Goal: Find contact information

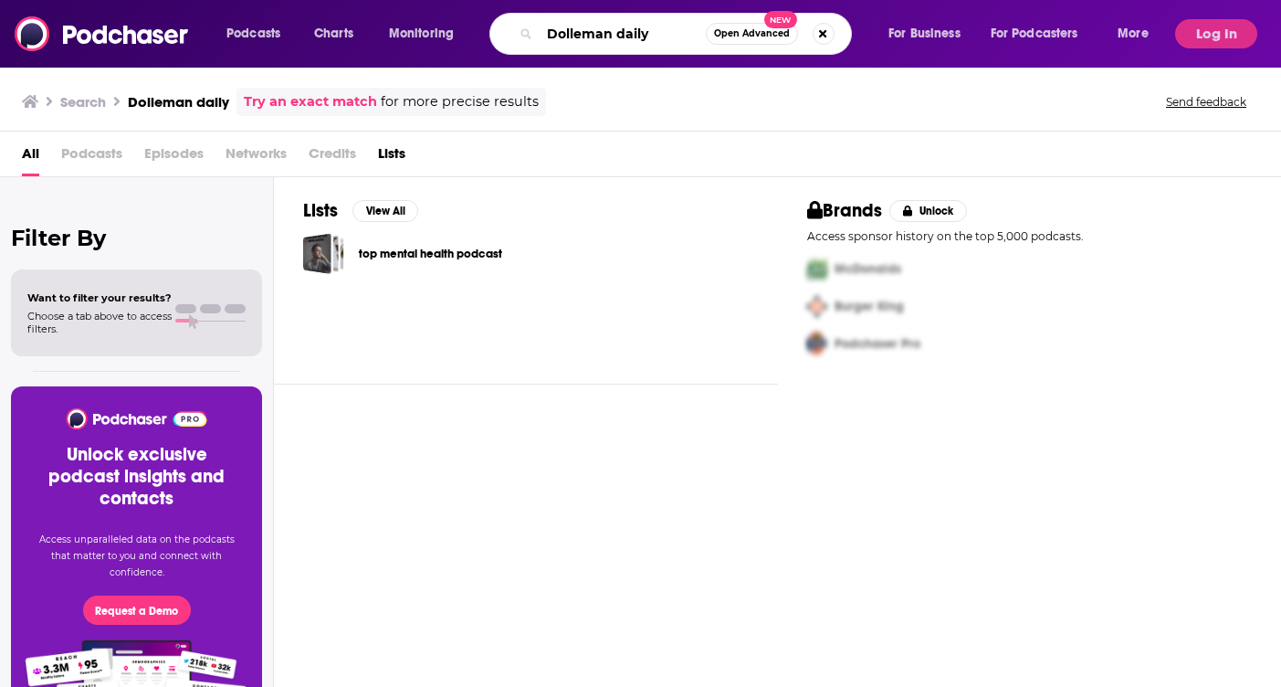
drag, startPoint x: 647, startPoint y: 33, endPoint x: 539, endPoint y: 33, distance: 108.7
click at [539, 33] on div "Dolleman daily Open Advanced New" at bounding box center [670, 34] width 363 height 42
paste input "Politics War Room with [PERSON_NAME] & [PERSON_NAME]"
type input "Politics War Room with [PERSON_NAME] & [PERSON_NAME]"
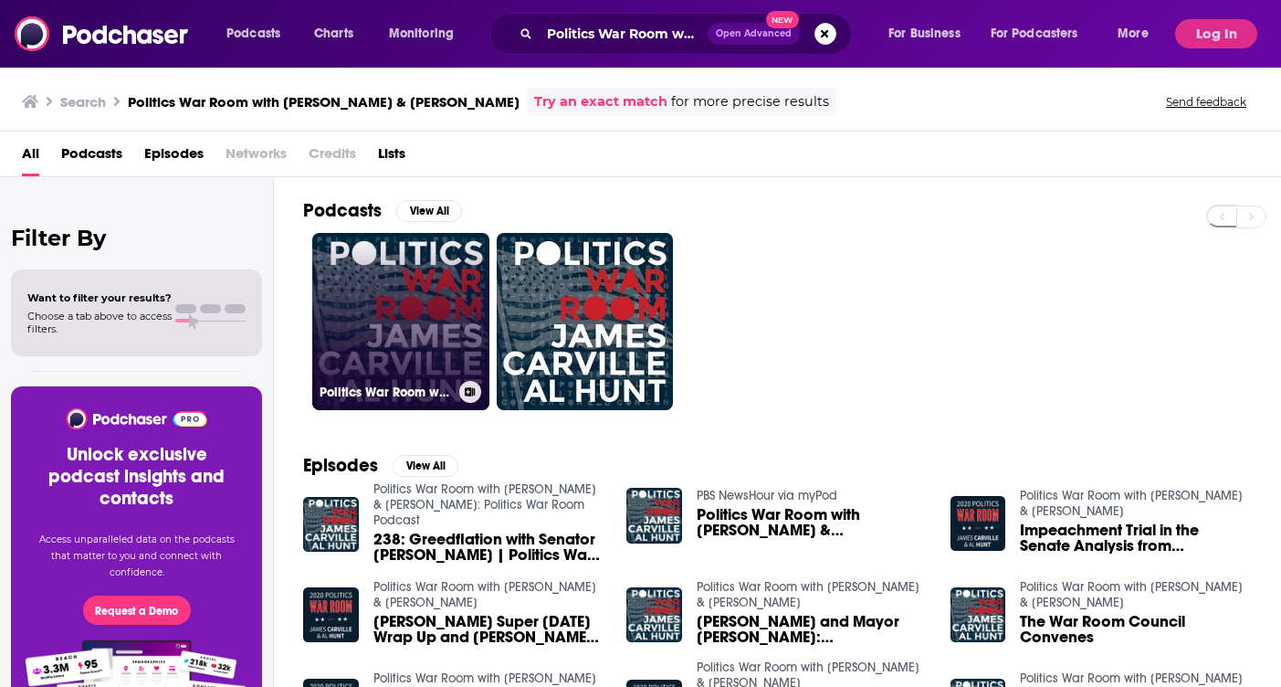
click at [410, 313] on link "Politics War Room with [PERSON_NAME] & [PERSON_NAME]" at bounding box center [400, 321] width 177 height 177
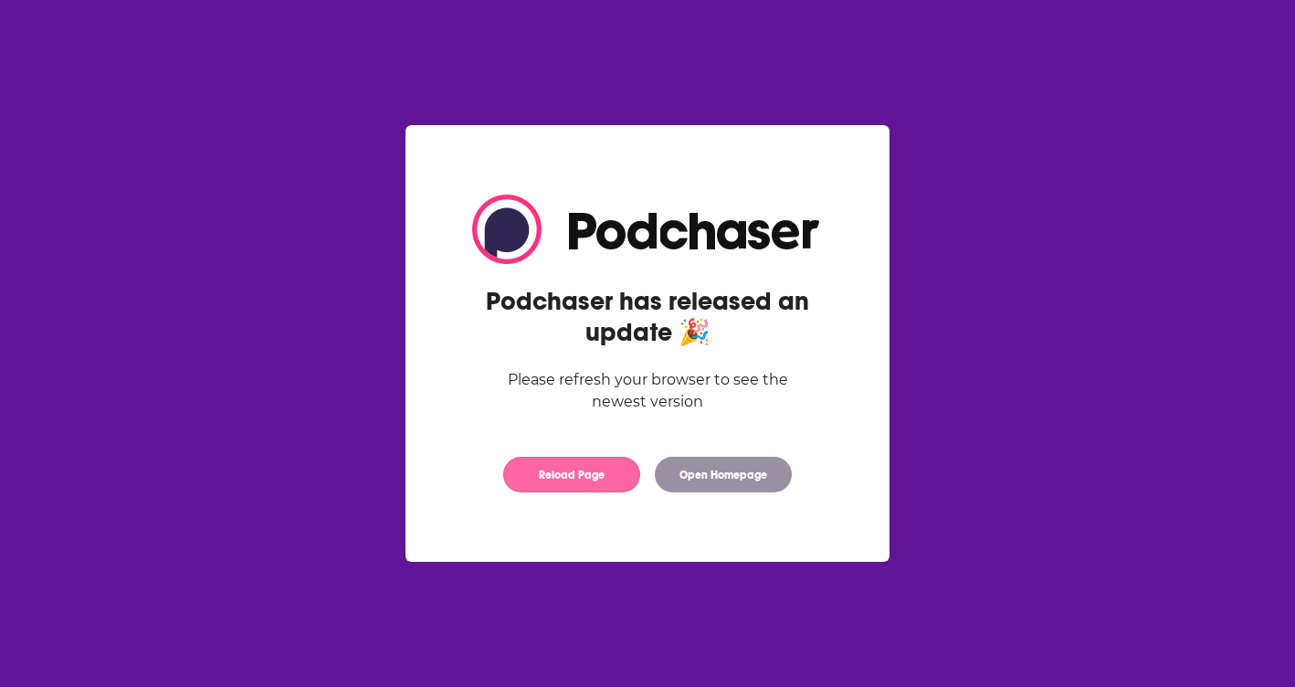
click at [601, 475] on button "Reload Page" at bounding box center [571, 475] width 137 height 36
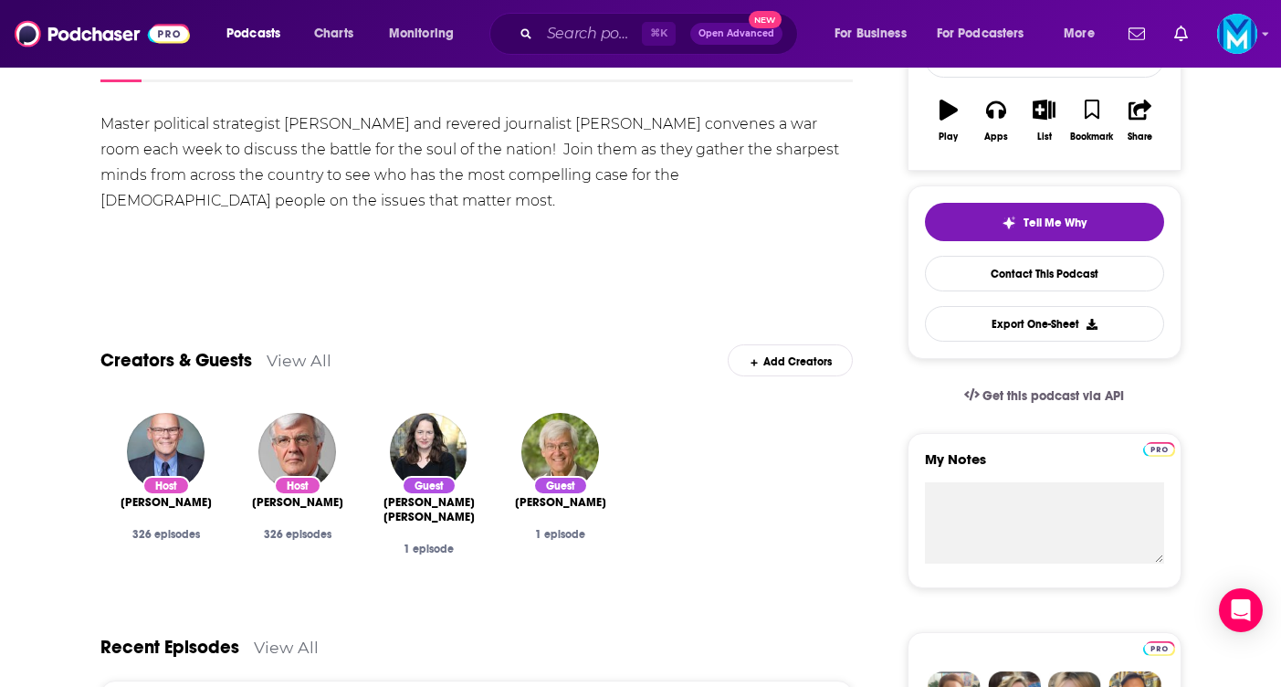
click at [578, 201] on div "Master political strategist [PERSON_NAME] and revered journalist [PERSON_NAME] …" at bounding box center [476, 162] width 753 height 102
click at [510, 269] on div "Show More" at bounding box center [476, 263] width 753 height 31
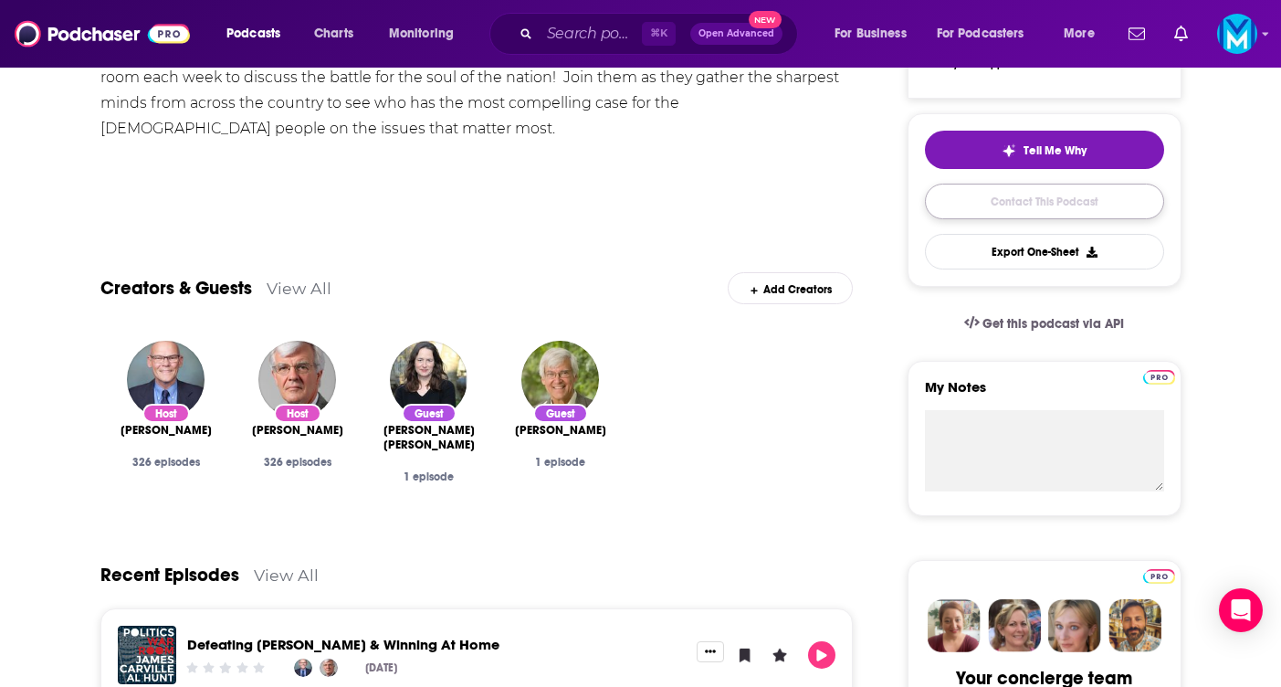
click at [981, 204] on link "Contact This Podcast" at bounding box center [1044, 202] width 239 height 36
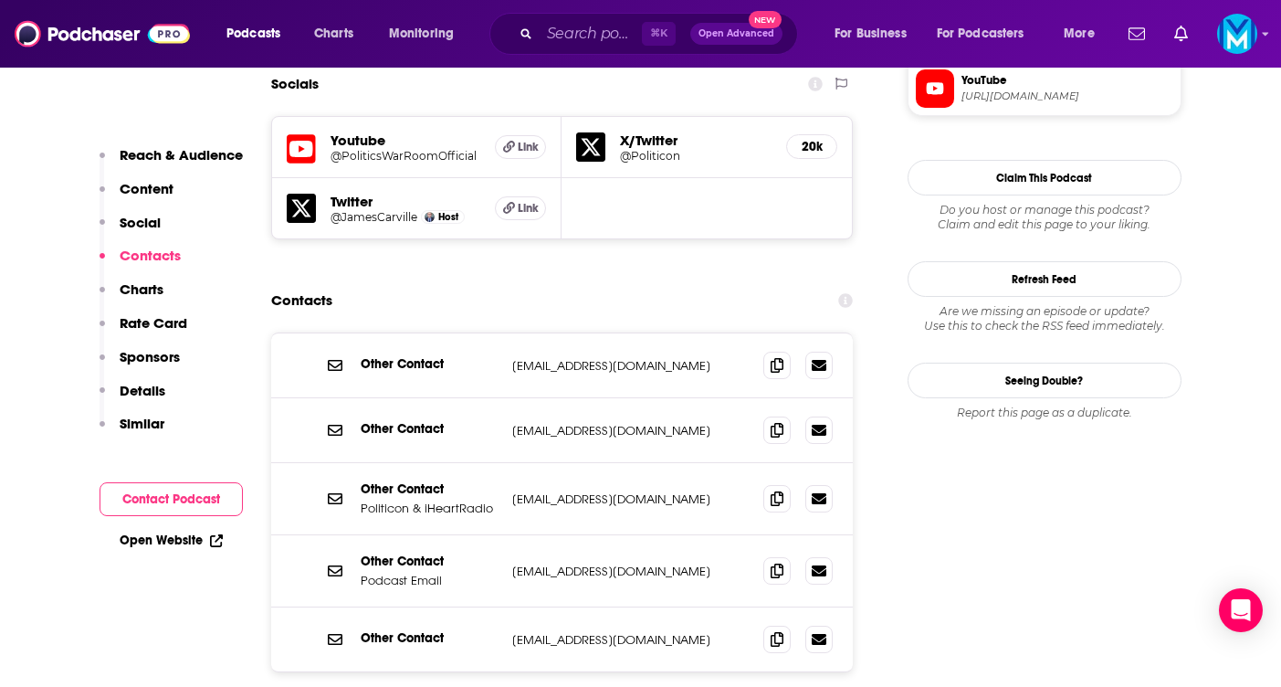
scroll to position [1654, 0]
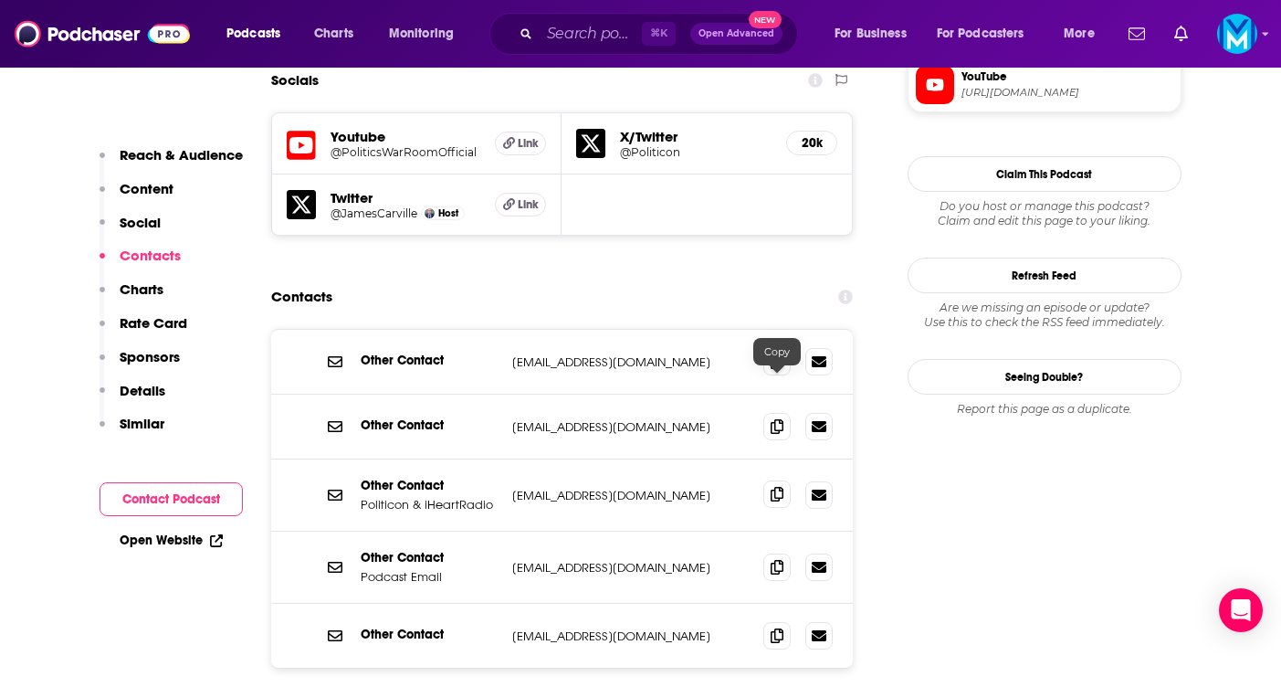
click at [781, 487] on icon at bounding box center [777, 494] width 13 height 15
click at [568, 40] on input "Search podcasts, credits, & more..." at bounding box center [591, 33] width 102 height 29
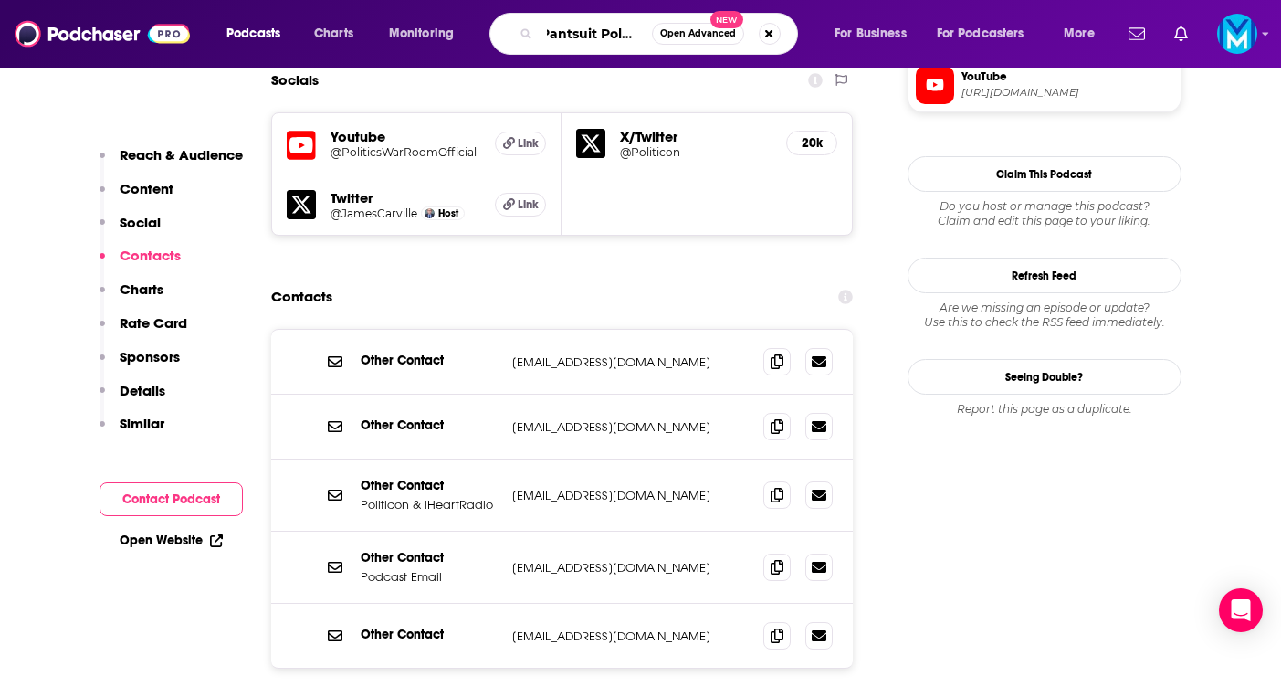
type input "Pantsuit Politics"
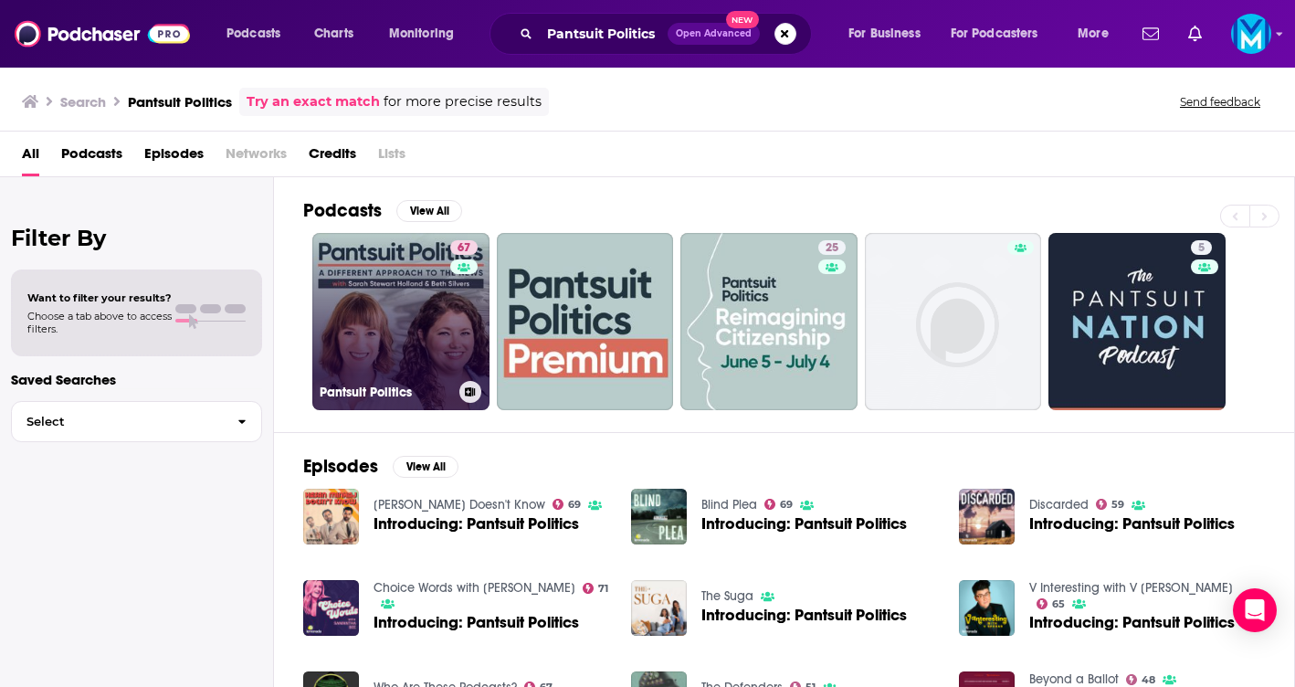
click at [403, 315] on link "67 Pantsuit Politics" at bounding box center [400, 321] width 177 height 177
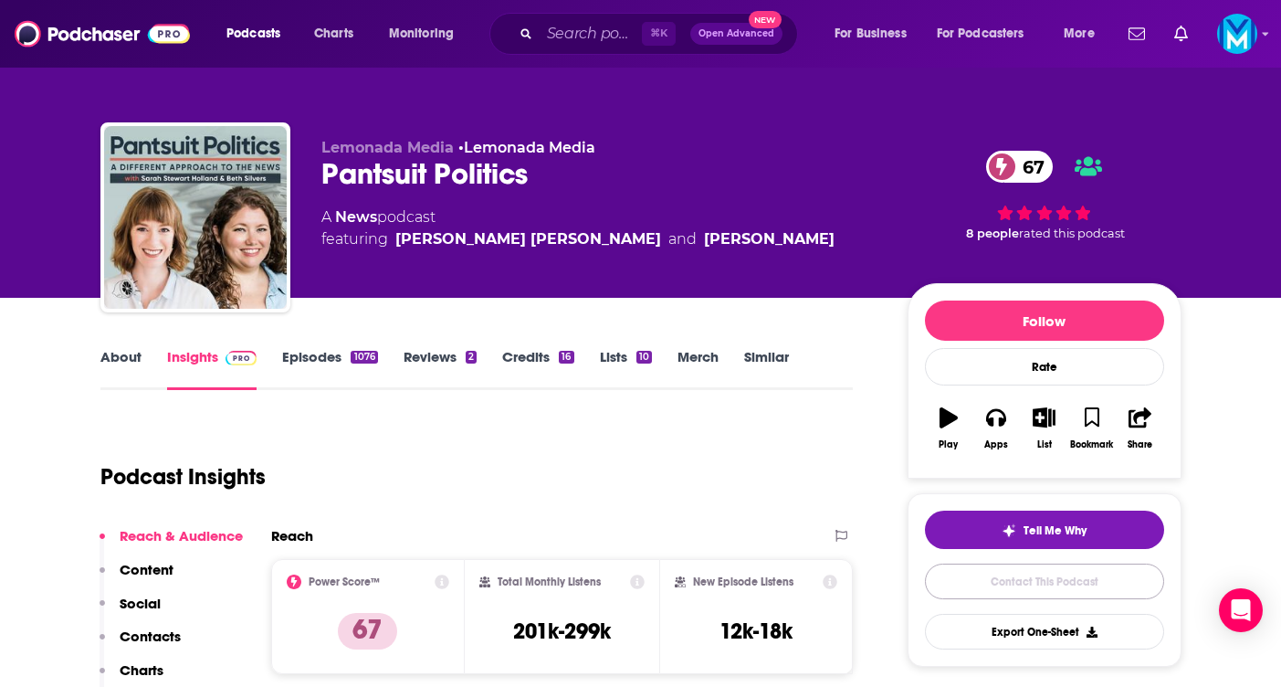
click at [1036, 580] on link "Contact This Podcast" at bounding box center [1044, 581] width 239 height 36
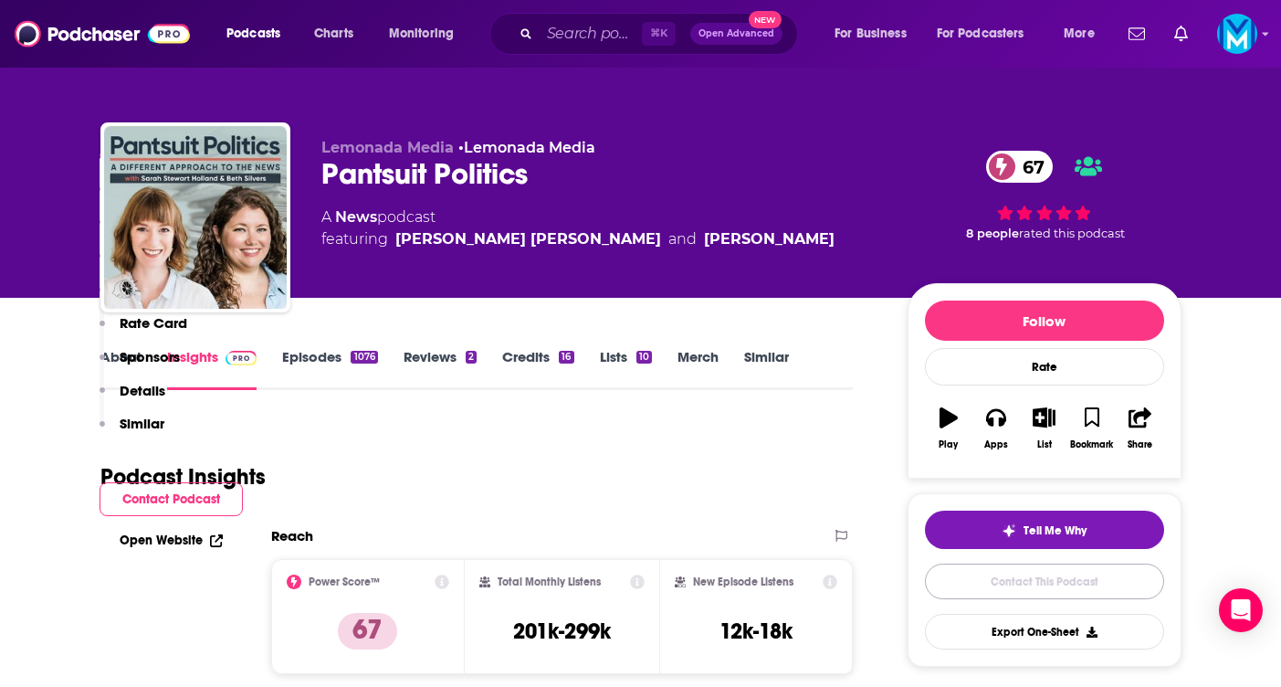
scroll to position [1925, 0]
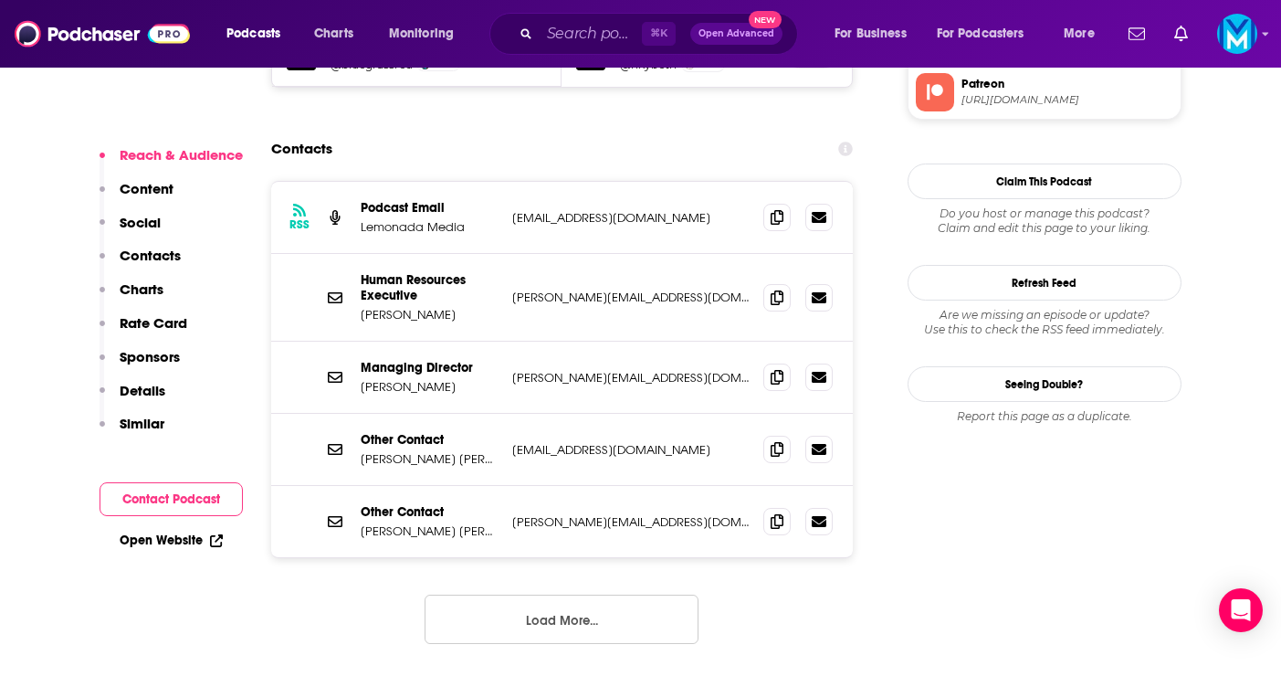
scroll to position [1853, 0]
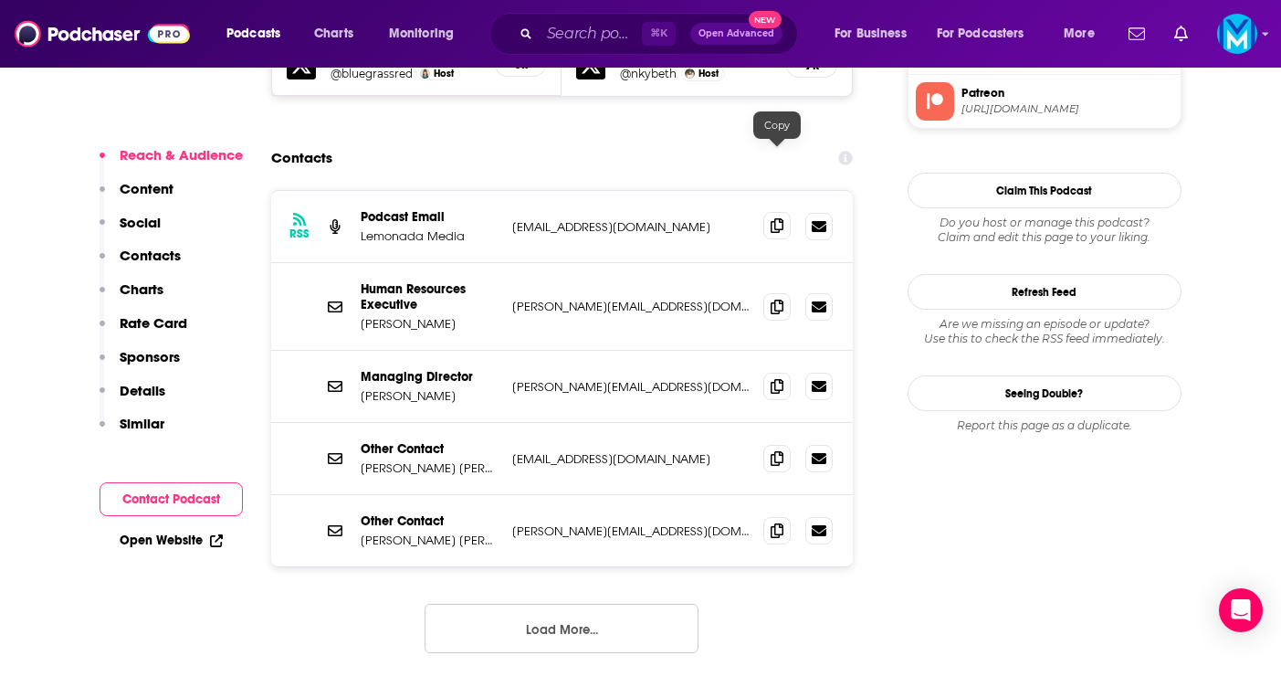
click at [780, 218] on icon at bounding box center [777, 225] width 13 height 15
click at [777, 378] on icon at bounding box center [777, 385] width 13 height 15
drag, startPoint x: 419, startPoint y: 328, endPoint x: 348, endPoint y: 324, distance: 71.3
click at [348, 351] on div "Managing Director [PERSON_NAME] [PERSON_NAME][EMAIL_ADDRESS][DOMAIN_NAME] [PERS…" at bounding box center [562, 387] width 583 height 72
copy div "Managing Director [PERSON_NAME]"
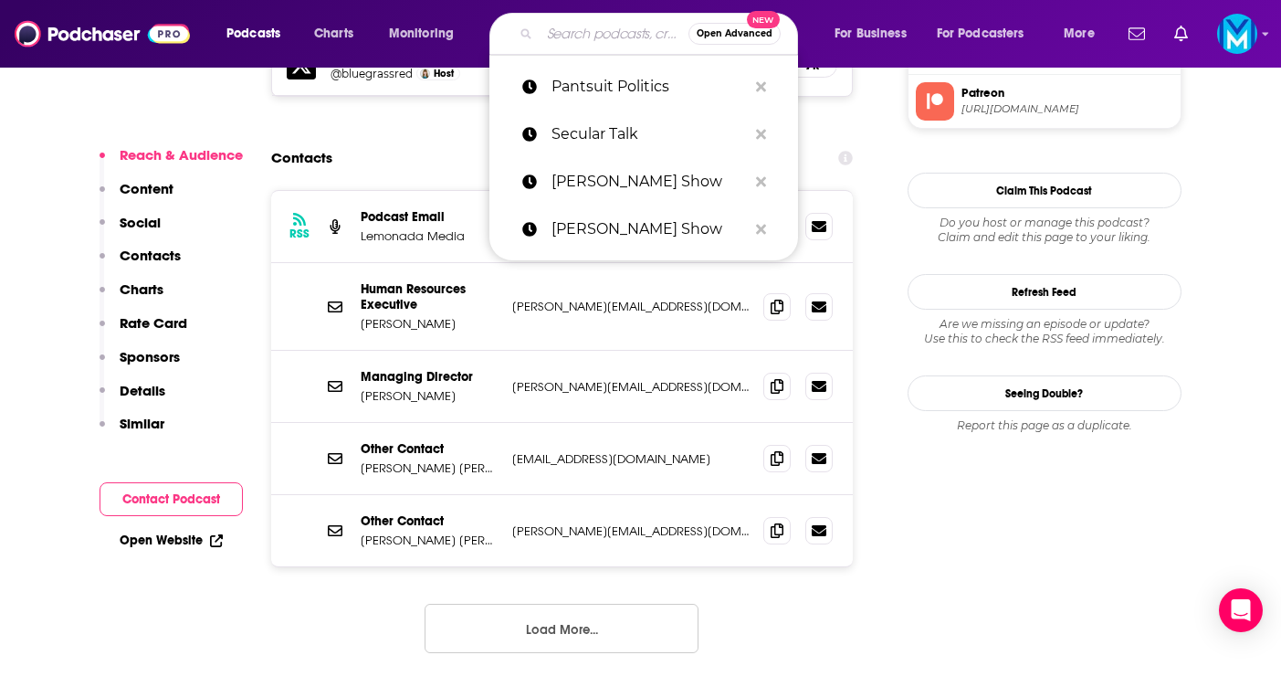
click at [584, 33] on input "Search podcasts, credits, & more..." at bounding box center [614, 33] width 149 height 29
paste input "Let’s Find Common Ground"
type input "Let’s Find Common Ground"
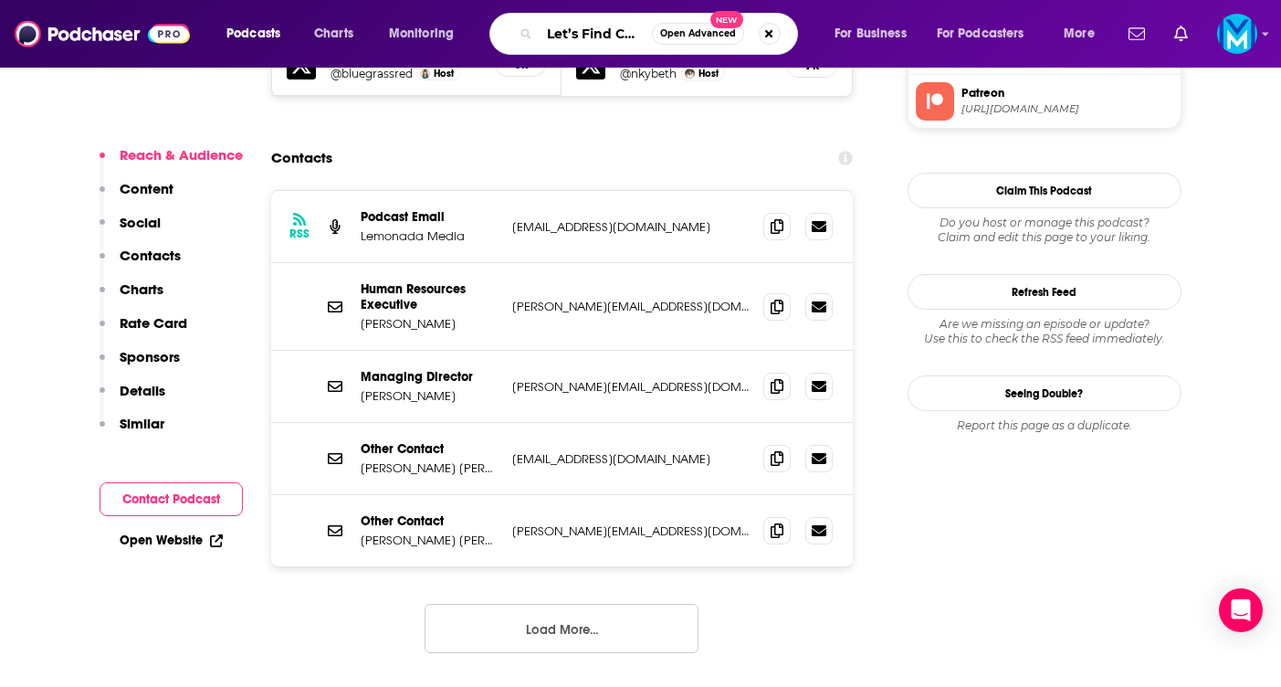
scroll to position [0, 88]
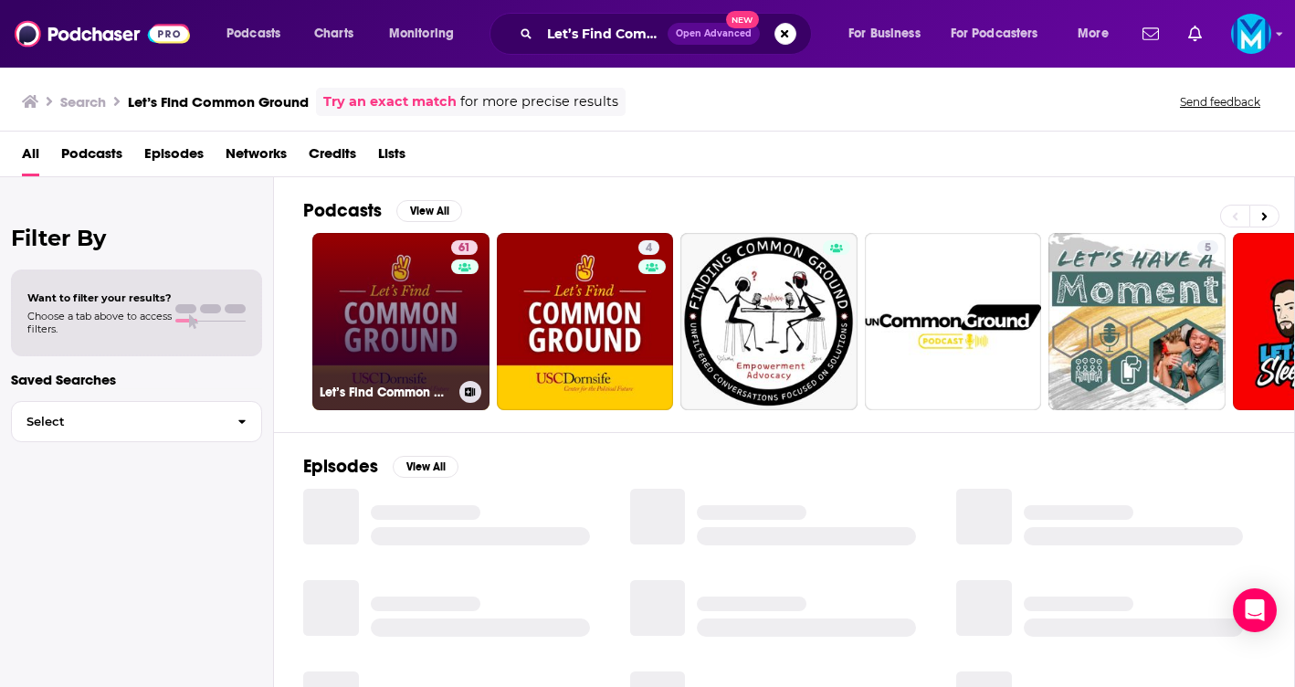
click at [406, 344] on link "61 Let’s Find Common Ground" at bounding box center [400, 321] width 177 height 177
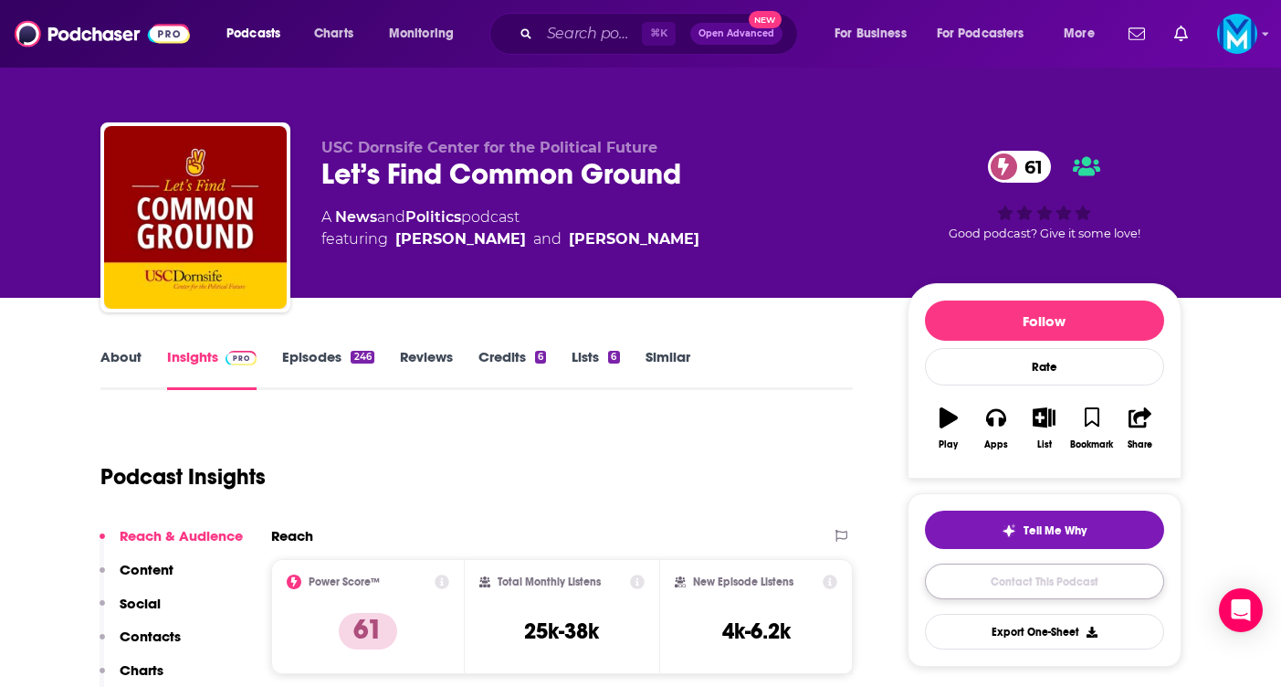
click at [1033, 591] on link "Contact This Podcast" at bounding box center [1044, 581] width 239 height 36
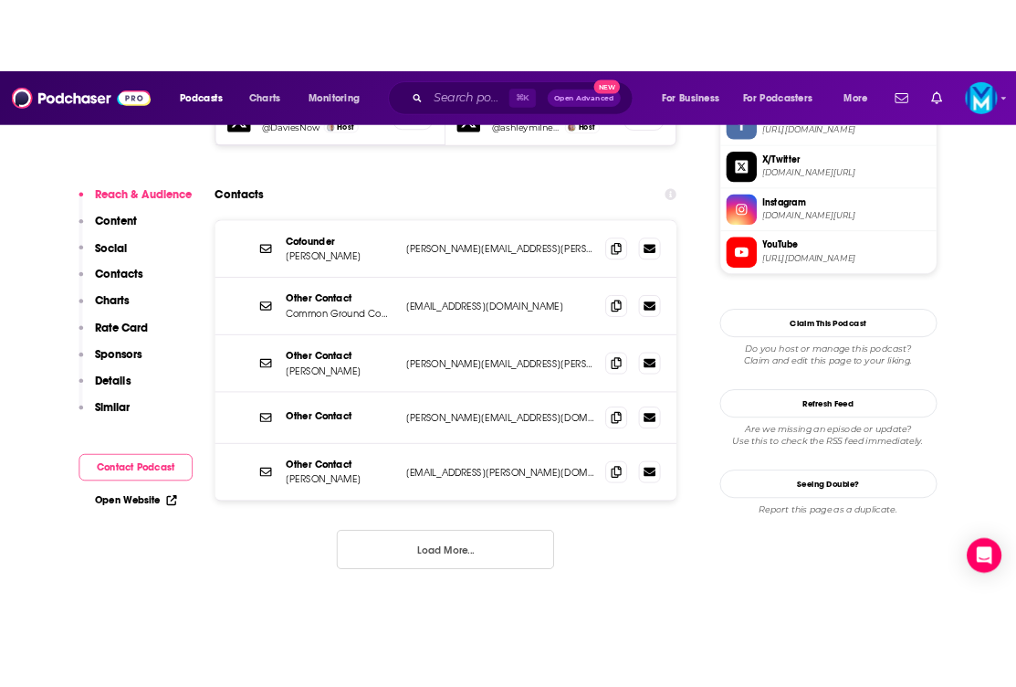
scroll to position [1783, 0]
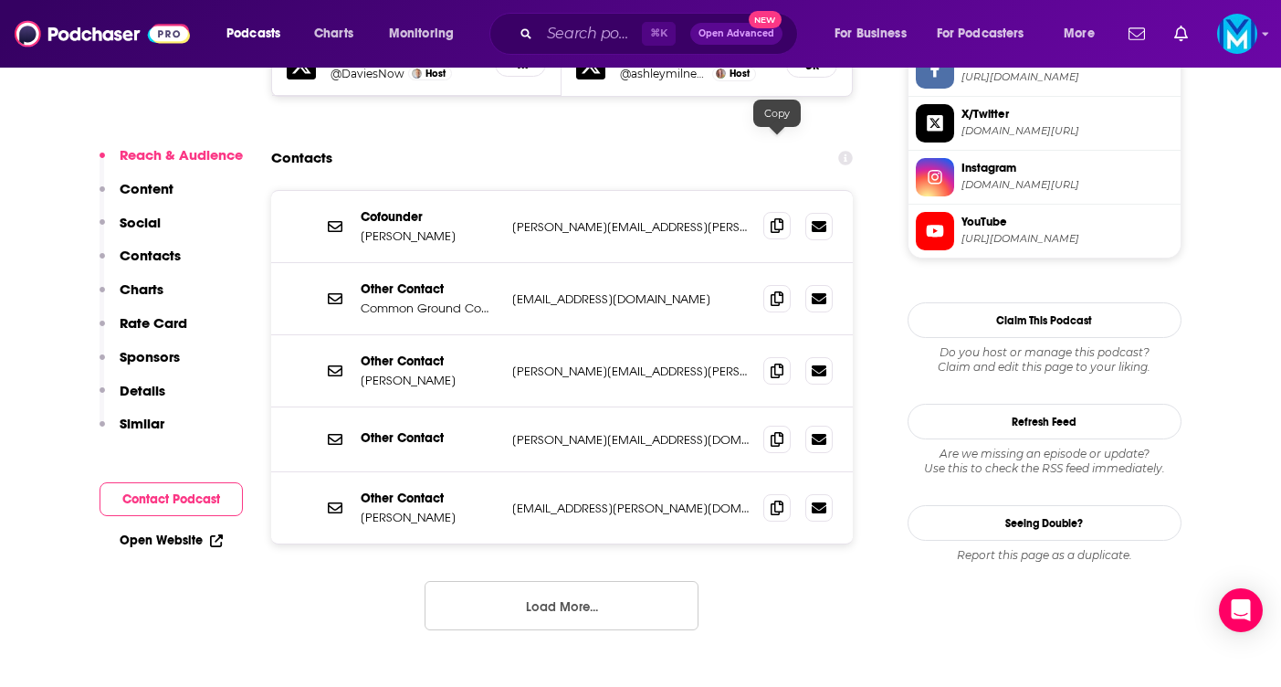
click at [779, 218] on icon at bounding box center [777, 225] width 13 height 15
click at [784, 212] on span at bounding box center [776, 225] width 27 height 27
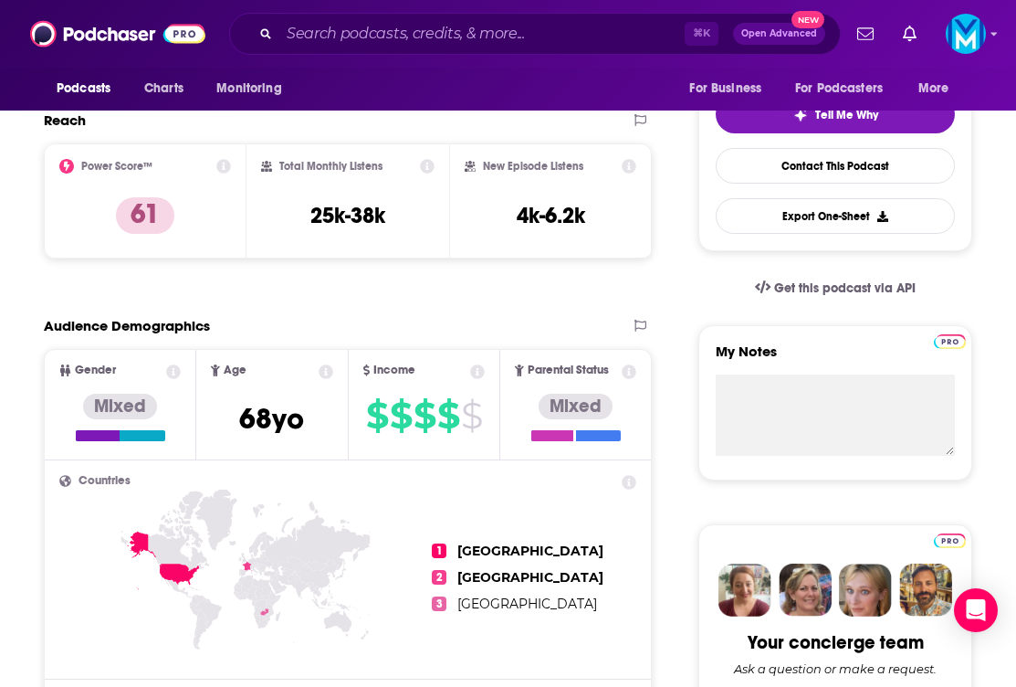
scroll to position [0, 0]
